Goal: Contribute content: Contribute content

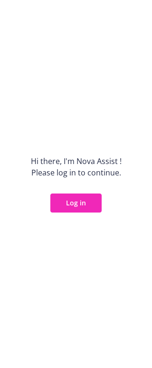
click at [85, 202] on button "Log in" at bounding box center [75, 203] width 51 height 19
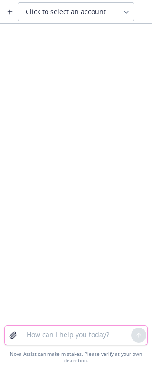
click at [59, 332] on textarea at bounding box center [76, 335] width 110 height 19
click at [10, 13] on icon "button" at bounding box center [10, 12] width 8 height 8
click at [55, 12] on span "Click to select an account" at bounding box center [66, 12] width 80 height 10
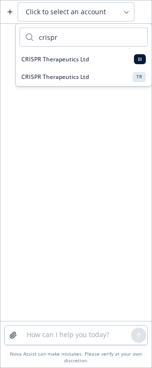
type input "crispr"
click at [67, 72] on div "CRISPR Therapeutics Ltd TR" at bounding box center [83, 77] width 125 height 10
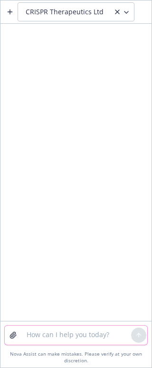
click at [49, 333] on textarea at bounding box center [76, 335] width 110 height 19
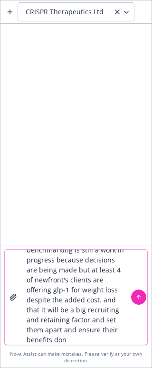
scroll to position [49, 0]
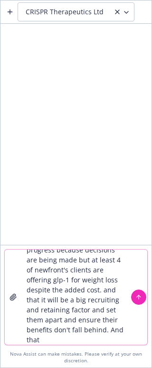
click at [119, 340] on textarea "im working on bullets about glp-1 coverage for weight loss. I want to show that…" at bounding box center [76, 297] width 110 height 95
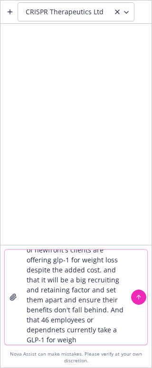
scroll to position [79, 0]
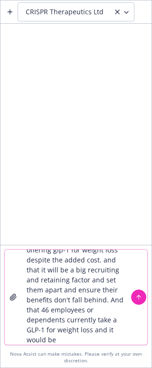
click at [118, 342] on textarea "im working on bullets about glp-1 coverage for weight loss. I want to show that…" at bounding box center [76, 297] width 110 height 95
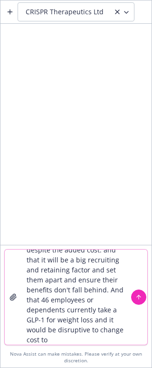
click at [120, 343] on textarea "im working on bullets about glp-1 coverage for weight loss. I want to show that…" at bounding box center [76, 297] width 110 height 95
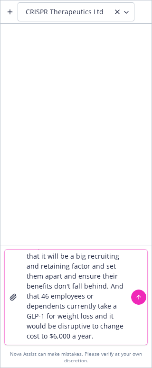
type textarea "im working on bullets about glp-1 coverage for weight loss. I want to show that…"
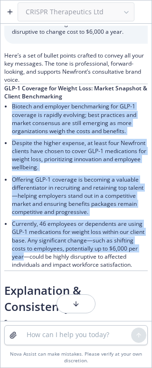
scroll to position [112, 0]
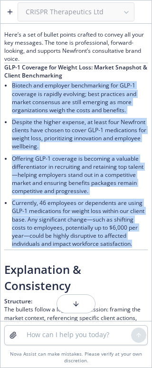
drag, startPoint x: 13, startPoint y: 143, endPoint x: 58, endPoint y: 264, distance: 128.9
click at [58, 250] on ul "Biotech and employer benchmarking for GLP-1 coverage is rapidly evolving; best …" at bounding box center [80, 164] width 136 height 170
copy ul "Biotech and employer benchmarking for GLP-1 coverage is rapidly evolving; best …"
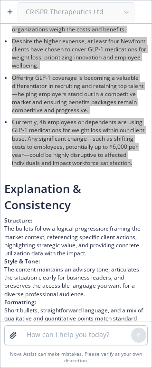
scroll to position [255, 0]
